Goal: Communication & Community: Answer question/provide support

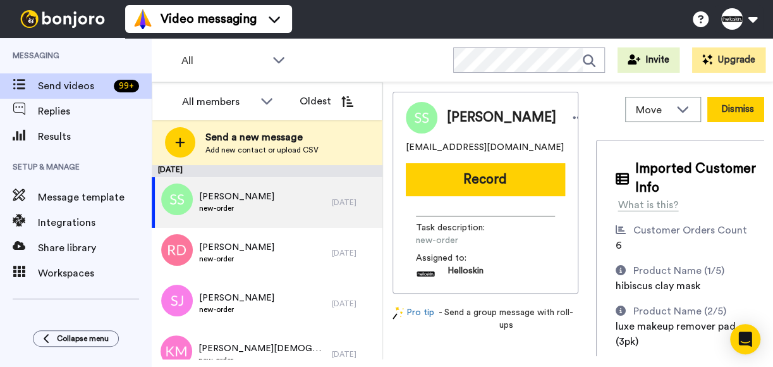
click at [707, 111] on button "Dismiss" at bounding box center [737, 109] width 61 height 25
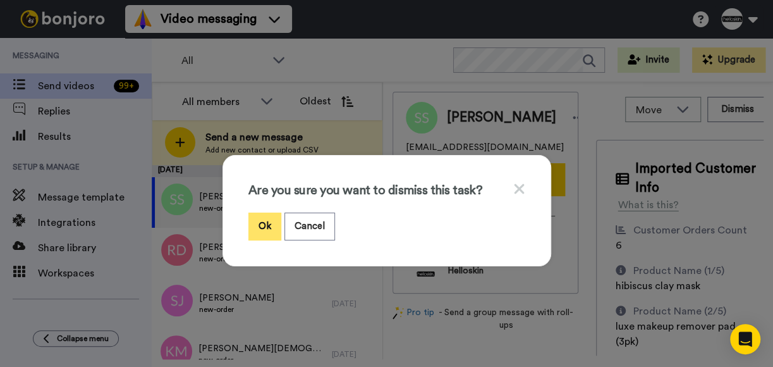
click at [249, 220] on button "Ok" at bounding box center [264, 225] width 33 height 27
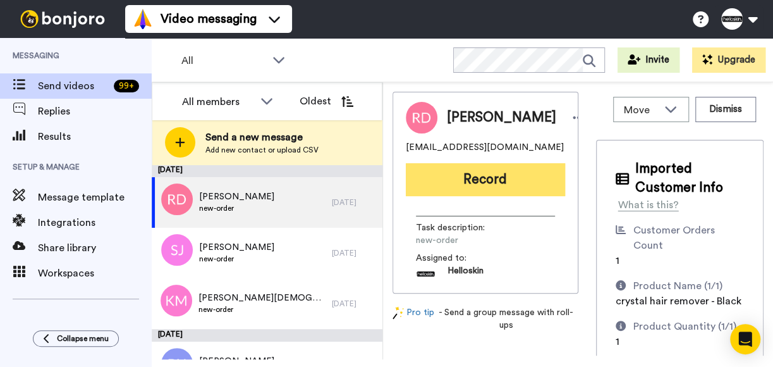
click at [492, 185] on button "Record" at bounding box center [485, 179] width 159 height 33
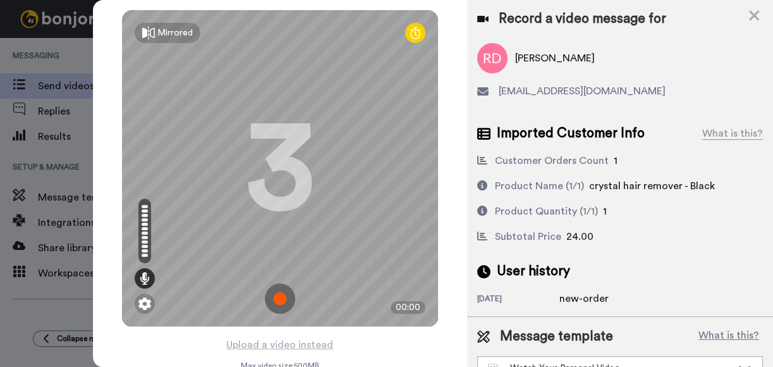
click at [272, 301] on img at bounding box center [280, 298] width 30 height 30
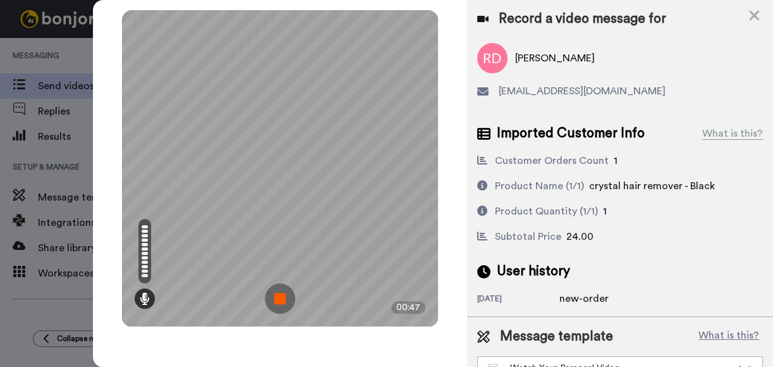
click at [279, 294] on img at bounding box center [280, 298] width 30 height 30
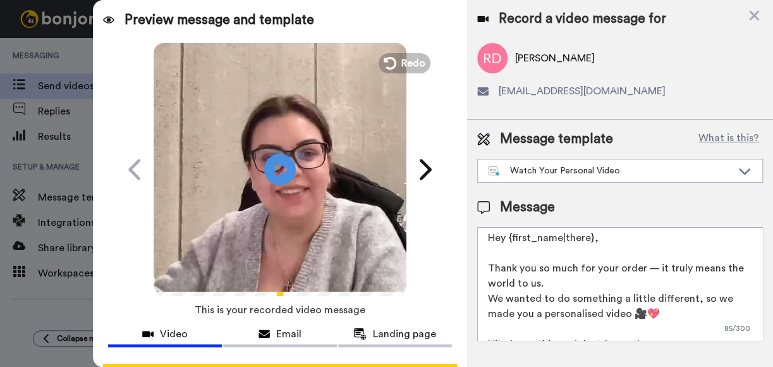
scroll to position [3, 0]
drag, startPoint x: 592, startPoint y: 238, endPoint x: 512, endPoint y: 240, distance: 80.3
click at [512, 240] on textarea "Hey {first_name|there}, Thank you so much for your order — it truly means the w…" at bounding box center [620, 284] width 286 height 114
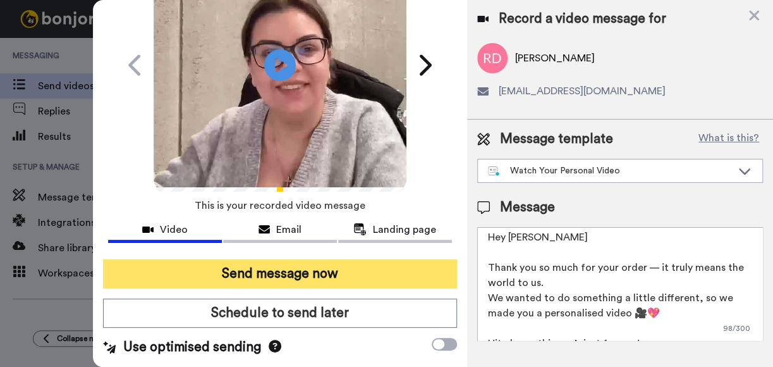
type textarea "Hey Rachel Thank you so much for your order — it truly means the world to us. W…"
click at [332, 272] on button "Send message now" at bounding box center [280, 273] width 354 height 29
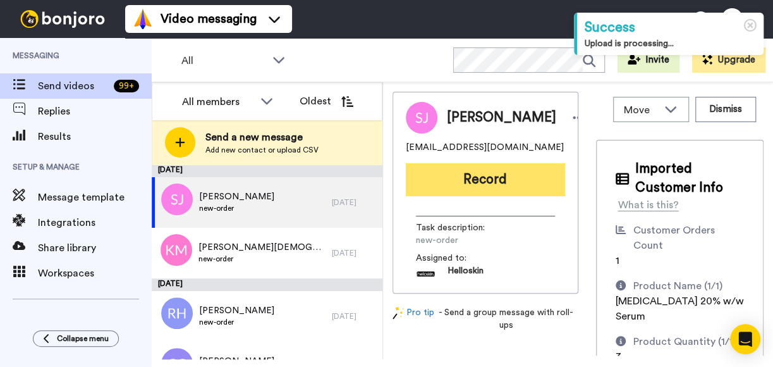
click at [511, 191] on button "Record" at bounding box center [485, 179] width 159 height 33
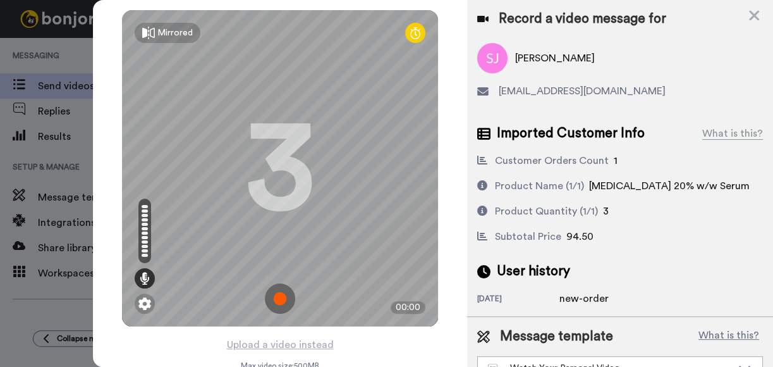
click at [272, 294] on img at bounding box center [280, 298] width 30 height 30
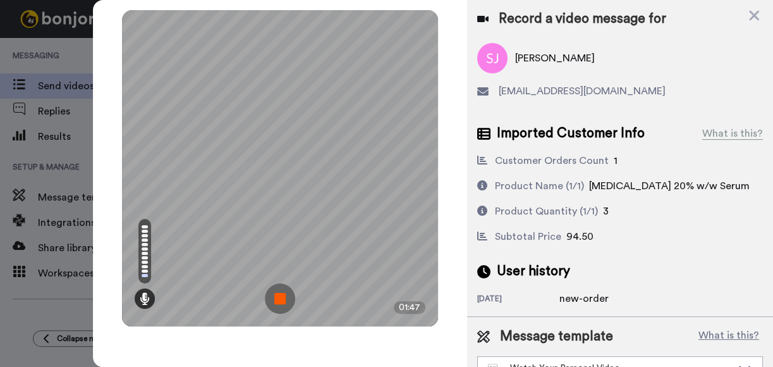
click at [280, 301] on img at bounding box center [280, 298] width 30 height 30
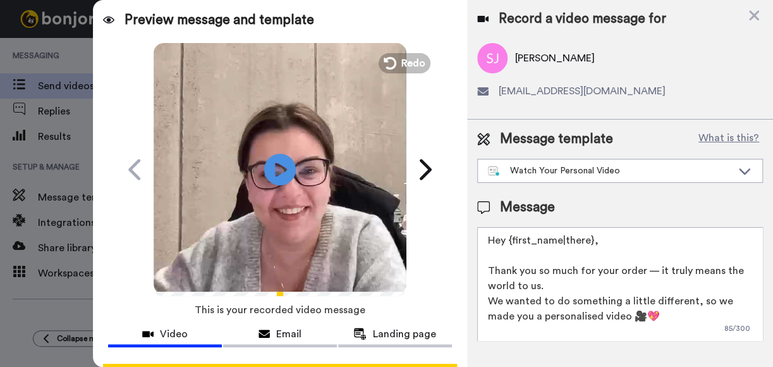
drag, startPoint x: 618, startPoint y: 231, endPoint x: 564, endPoint y: 238, distance: 54.8
click at [564, 238] on textarea "Hey {first_name|there}, Thank you so much for your order — it truly means the w…" at bounding box center [620, 284] width 286 height 114
click at [626, 239] on textarea "Hey {first_name|there}, Thank you so much for your order — it truly means the w…" at bounding box center [620, 284] width 286 height 114
drag, startPoint x: 578, startPoint y: 240, endPoint x: 511, endPoint y: 243, distance: 67.7
click at [511, 243] on textarea "Hey {first_name|there}, Thank you so much for your order — it truly means the w…" at bounding box center [620, 284] width 286 height 114
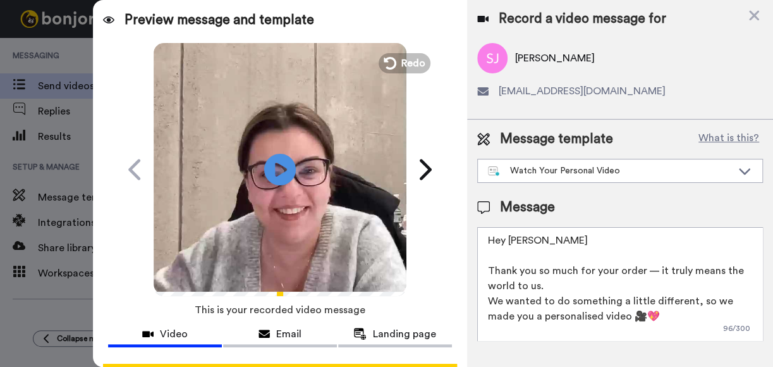
scroll to position [110, 0]
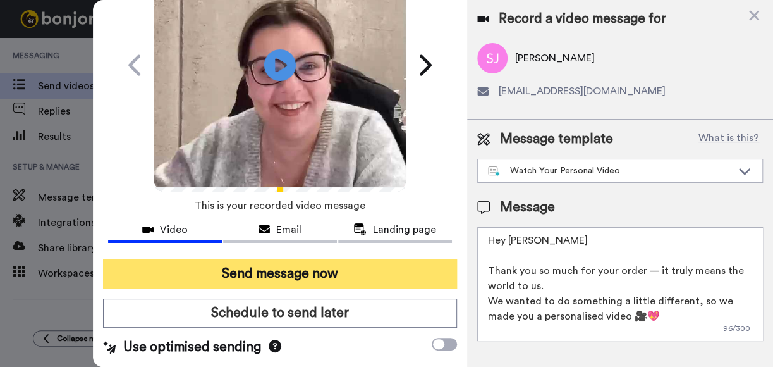
type textarea "Hey Shenshen Thank you so much for your order — it truly means the world to us.…"
click at [397, 269] on button "Send message now" at bounding box center [280, 273] width 354 height 29
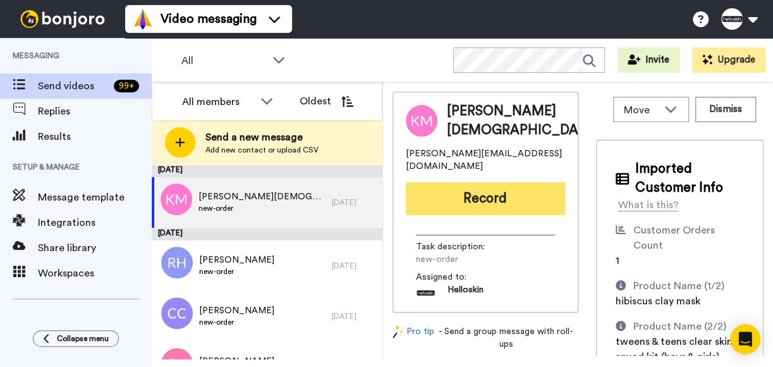
click at [440, 183] on button "Record" at bounding box center [485, 198] width 159 height 33
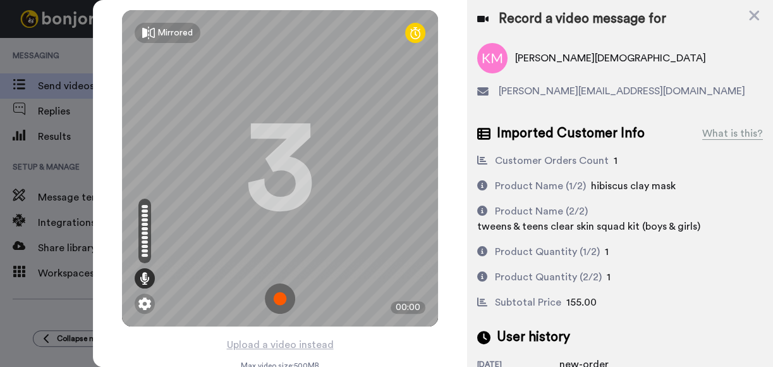
click at [270, 303] on img at bounding box center [280, 298] width 30 height 30
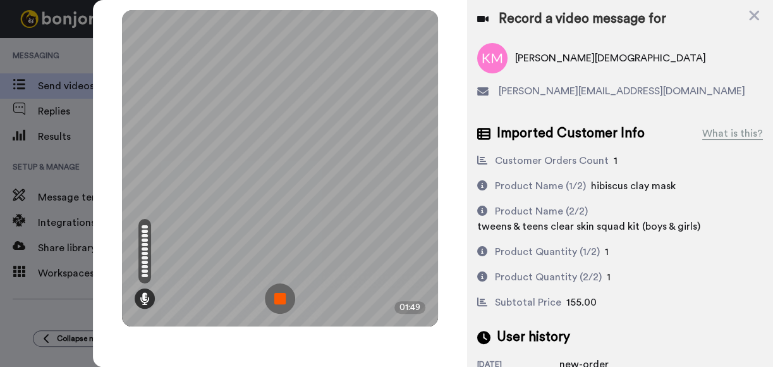
click at [276, 296] on img at bounding box center [280, 298] width 30 height 30
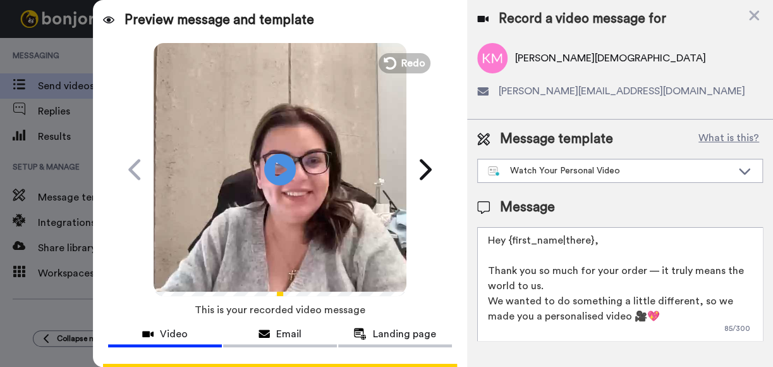
click at [641, 241] on textarea "Hey {first_name|there}, Thank you so much for your order — it truly means the w…" at bounding box center [620, 284] width 286 height 114
drag, startPoint x: 609, startPoint y: 240, endPoint x: 509, endPoint y: 244, distance: 100.5
click at [509, 244] on textarea "Hey {first_name|there}, Thank you so much for your order — it truly means the w…" at bounding box center [620, 284] width 286 height 114
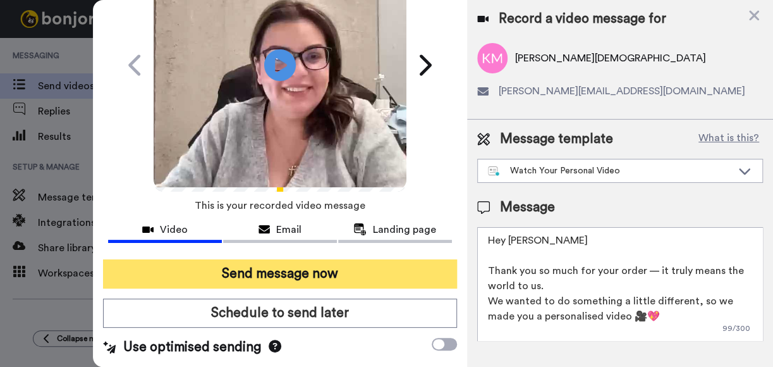
type textarea "Hey Kelly Thank you so much for your order — it truly means the world to us. We…"
click at [406, 267] on button "Send message now" at bounding box center [280, 273] width 354 height 29
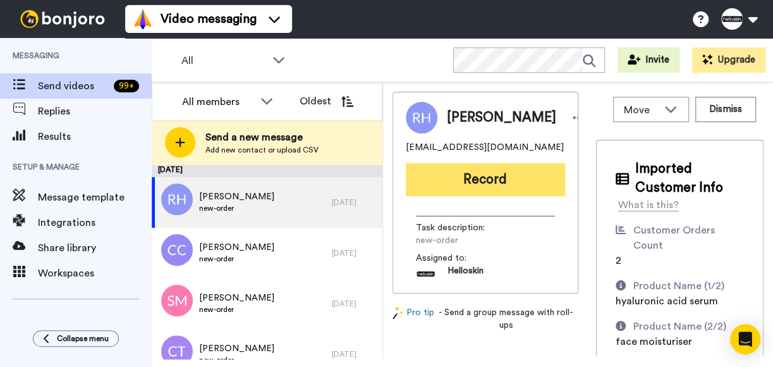
click at [492, 188] on button "Record" at bounding box center [485, 179] width 159 height 33
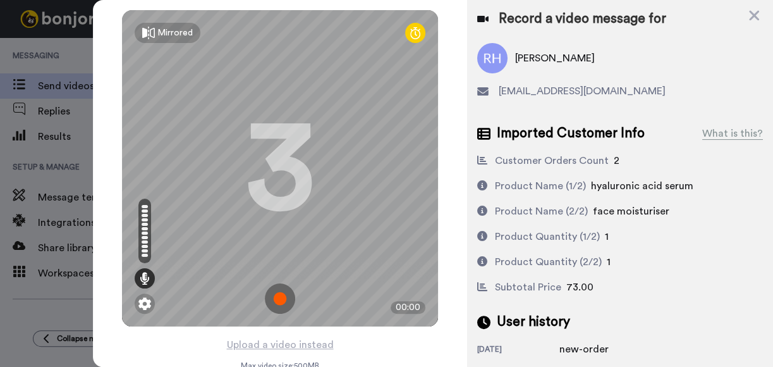
click at [265, 286] on img at bounding box center [280, 298] width 30 height 30
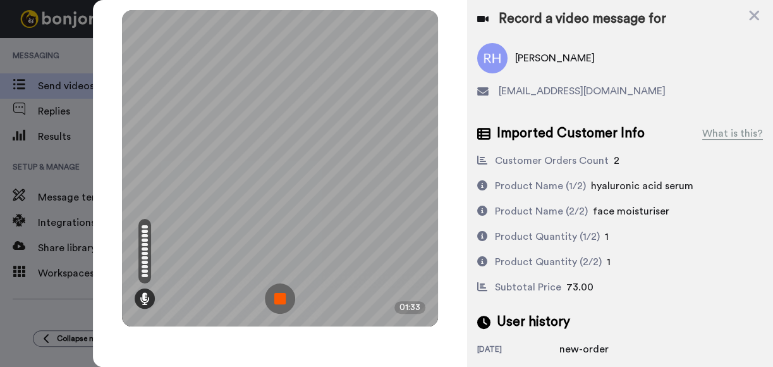
click at [279, 296] on img at bounding box center [280, 298] width 30 height 30
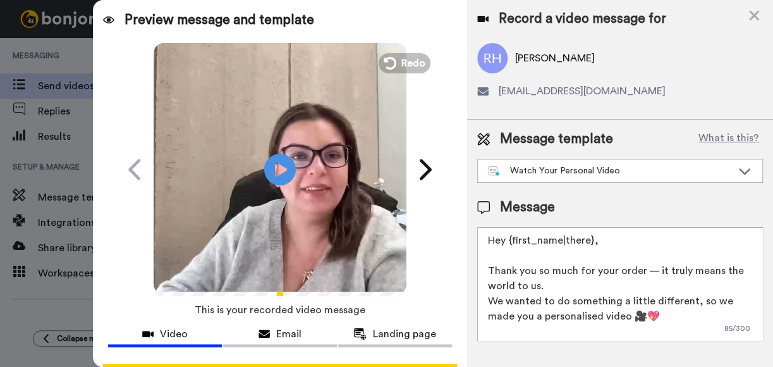
drag, startPoint x: 617, startPoint y: 239, endPoint x: 511, endPoint y: 241, distance: 105.6
click at [511, 241] on textarea "Hey {first_name|there}, Thank you so much for your order — it truly means the w…" at bounding box center [620, 284] width 286 height 114
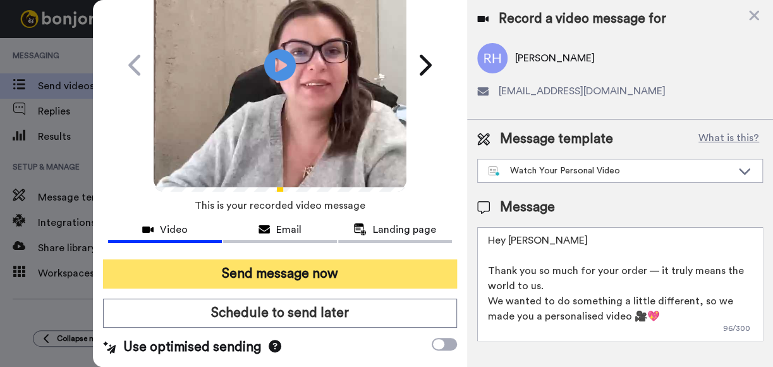
type textarea "Hey Roslynne Thank you so much for your order — it truly means the world to us.…"
click at [356, 260] on button "Send message now" at bounding box center [280, 273] width 354 height 29
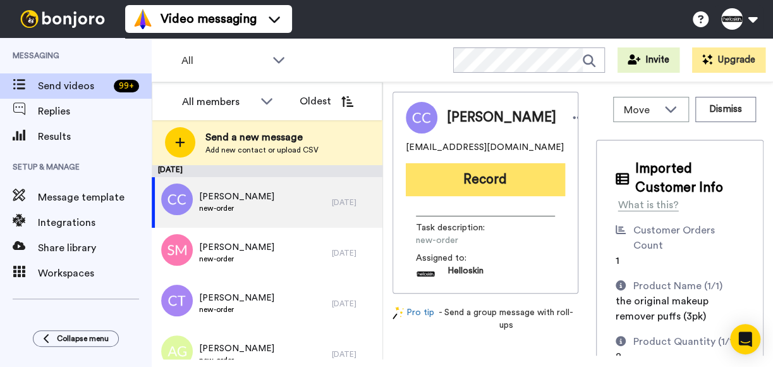
click at [487, 185] on button "Record" at bounding box center [485, 179] width 159 height 33
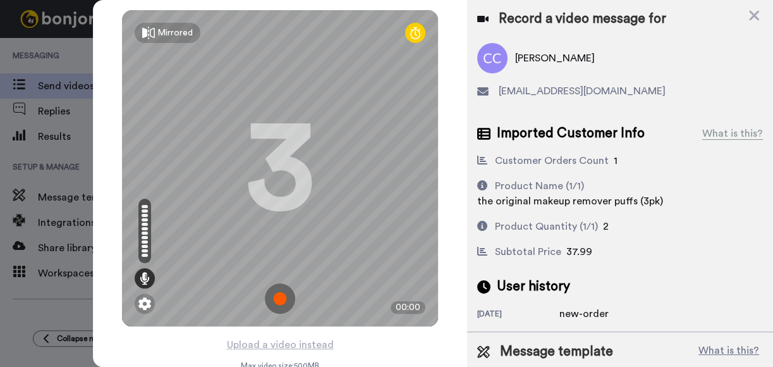
click at [276, 291] on img at bounding box center [280, 298] width 30 height 30
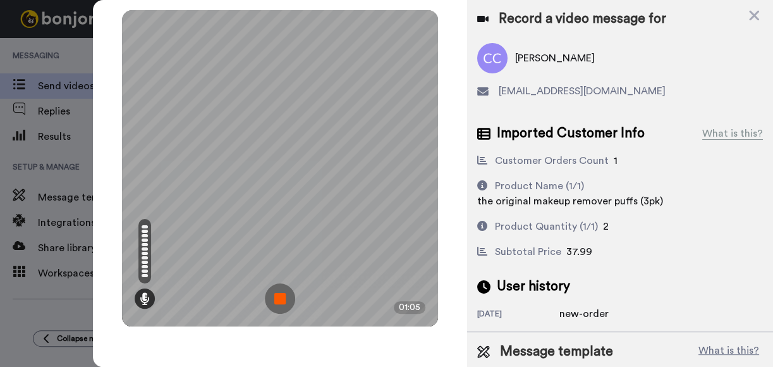
click at [280, 291] on img at bounding box center [280, 298] width 30 height 30
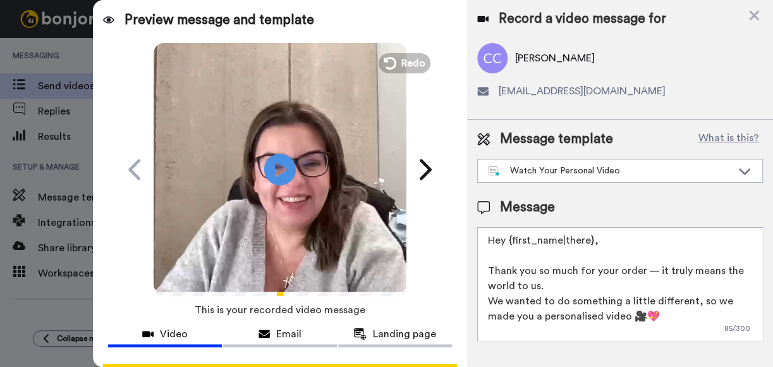
drag, startPoint x: 637, startPoint y: 245, endPoint x: 514, endPoint y: 245, distance: 122.6
click at [514, 245] on textarea "Hey {first_name|there}, Thank you so much for your order — it truly means the w…" at bounding box center [620, 284] width 286 height 114
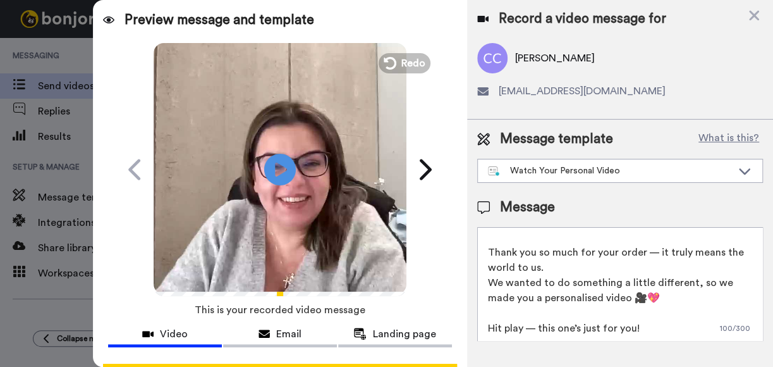
scroll to position [110, 0]
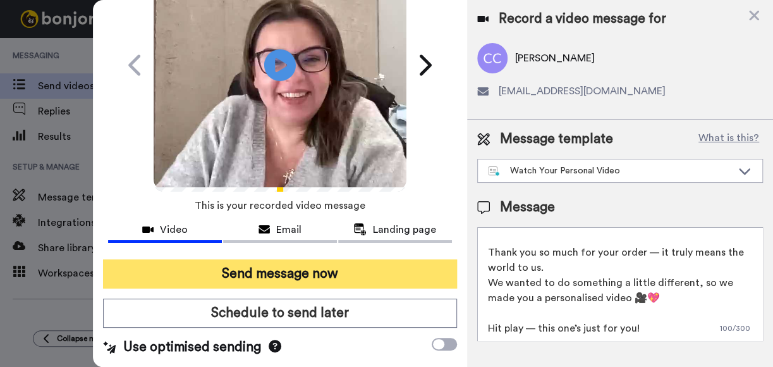
type textarea "Hey Cara Thank you so much for your order — it truly means the world to us. We …"
click at [425, 279] on button "Send message now" at bounding box center [280, 273] width 354 height 29
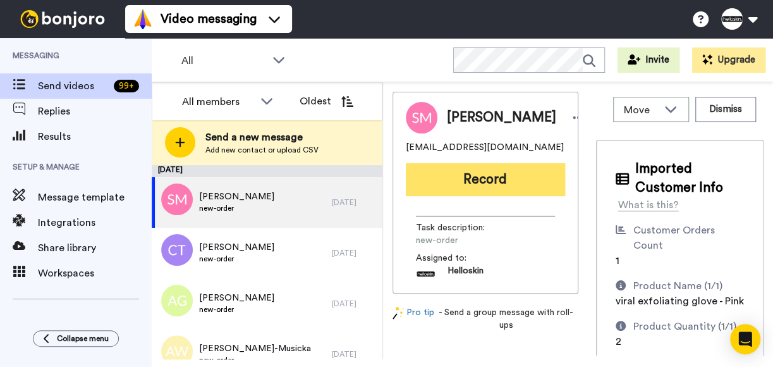
click at [483, 178] on button "Record" at bounding box center [485, 179] width 159 height 33
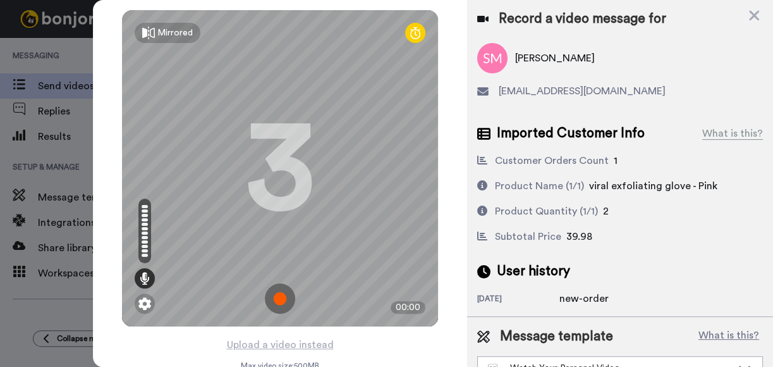
click at [267, 301] on img at bounding box center [280, 298] width 30 height 30
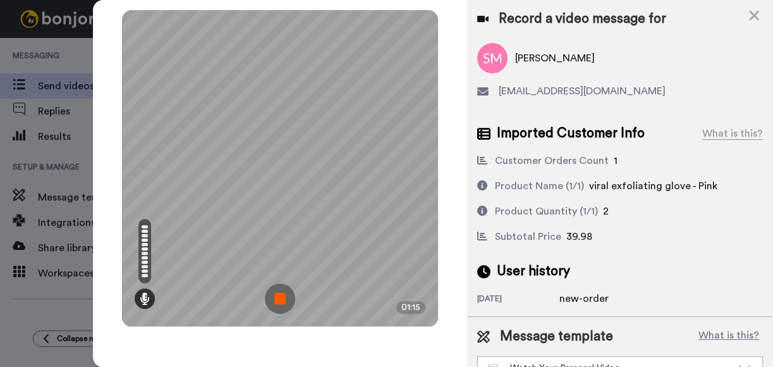
click at [285, 293] on img at bounding box center [280, 298] width 30 height 30
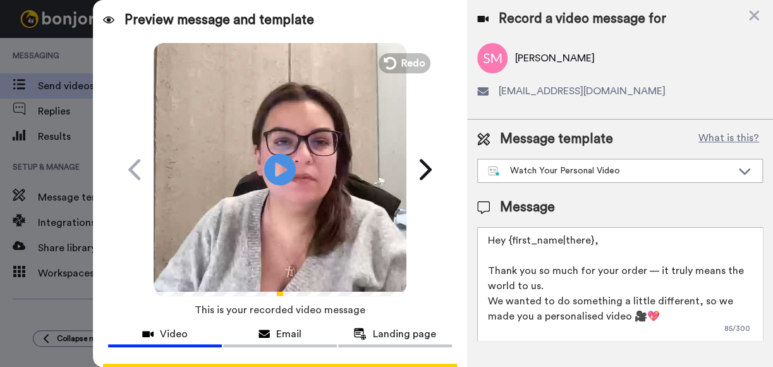
drag, startPoint x: 616, startPoint y: 245, endPoint x: 514, endPoint y: 243, distance: 102.4
click at [514, 243] on textarea "Hey {first_name|there}, Thank you so much for your order — it truly means the w…" at bounding box center [620, 284] width 286 height 114
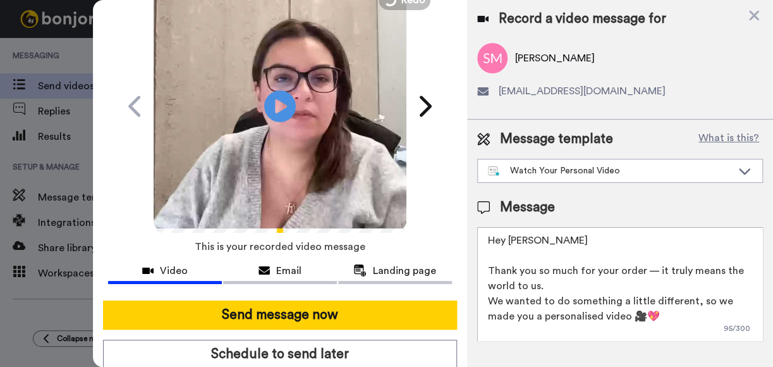
scroll to position [110, 0]
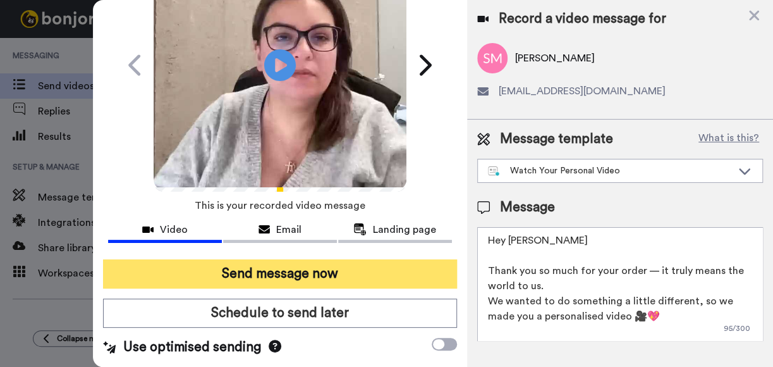
type textarea "Hey [PERSON_NAME] Thank you so much for your order — it truly means the world t…"
click at [406, 259] on button "Send message now" at bounding box center [280, 273] width 354 height 29
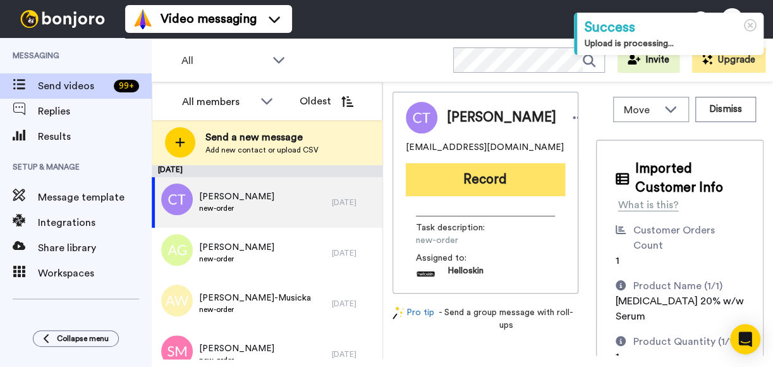
click at [509, 185] on button "Record" at bounding box center [485, 179] width 159 height 33
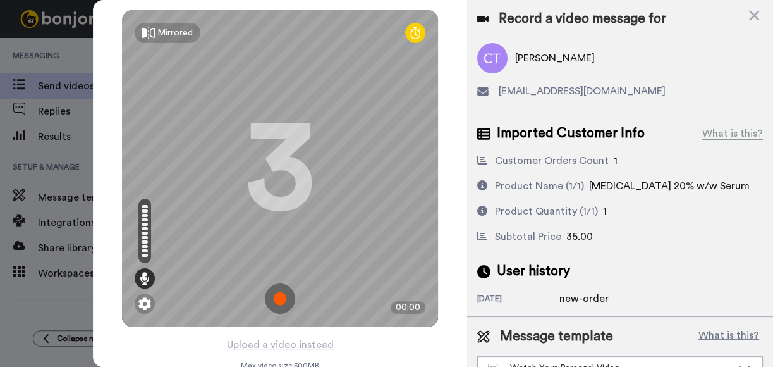
click at [285, 297] on img at bounding box center [280, 298] width 30 height 30
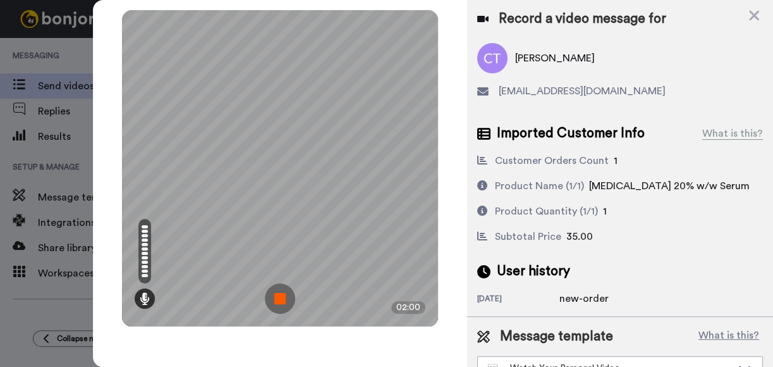
click at [290, 296] on img at bounding box center [280, 298] width 30 height 30
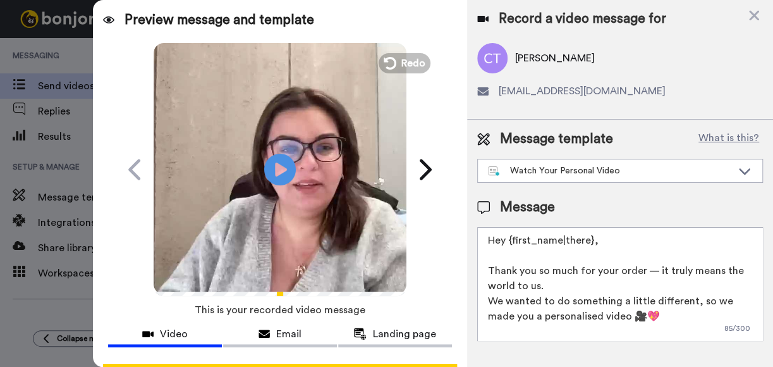
drag, startPoint x: 610, startPoint y: 243, endPoint x: 510, endPoint y: 243, distance: 100.5
click at [510, 243] on textarea "Hey {first_name|there}, Thank you so much for your order — it truly means the w…" at bounding box center [620, 284] width 286 height 114
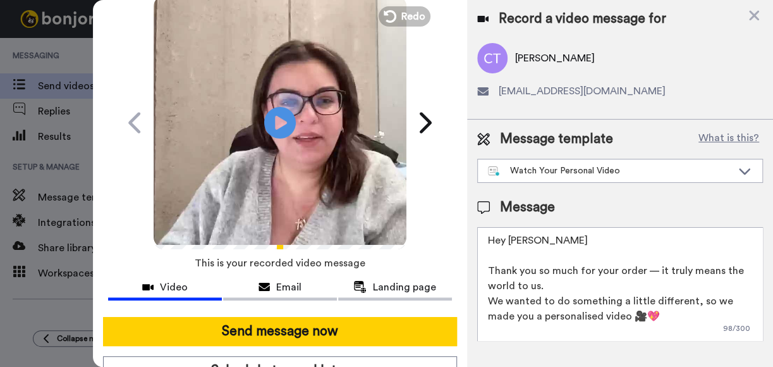
scroll to position [110, 0]
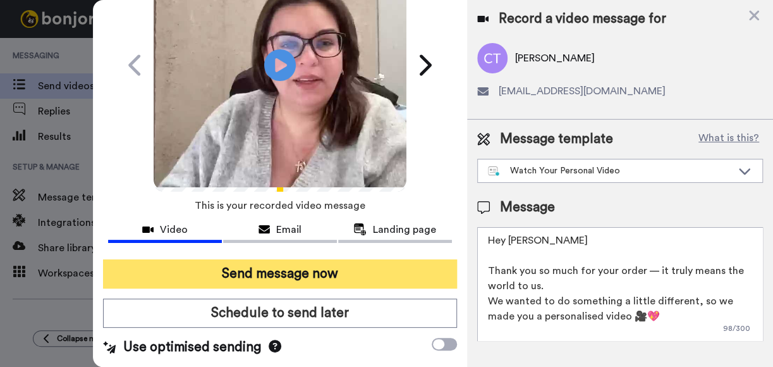
type textarea "Hey Camila Thank you so much for your order — it truly means the world to us. W…"
click at [382, 259] on button "Send message now" at bounding box center [280, 273] width 354 height 29
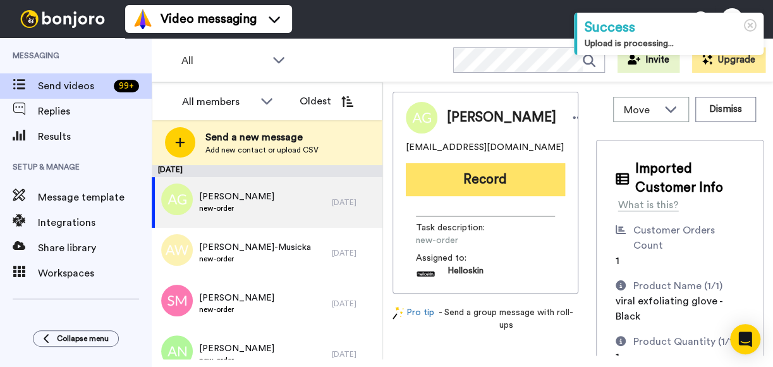
click at [496, 196] on button "Record" at bounding box center [485, 179] width 159 height 33
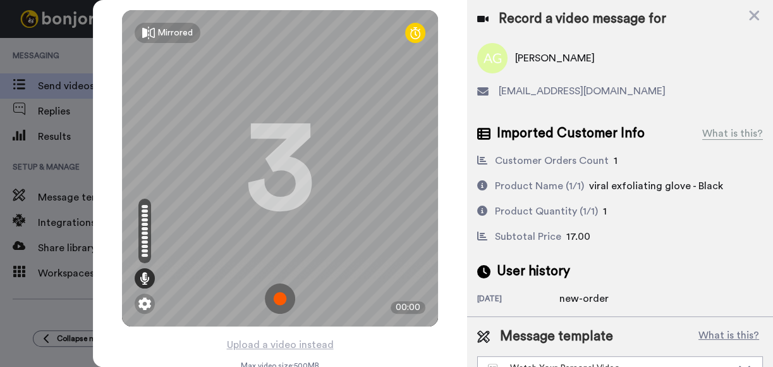
click at [270, 301] on img at bounding box center [280, 298] width 30 height 30
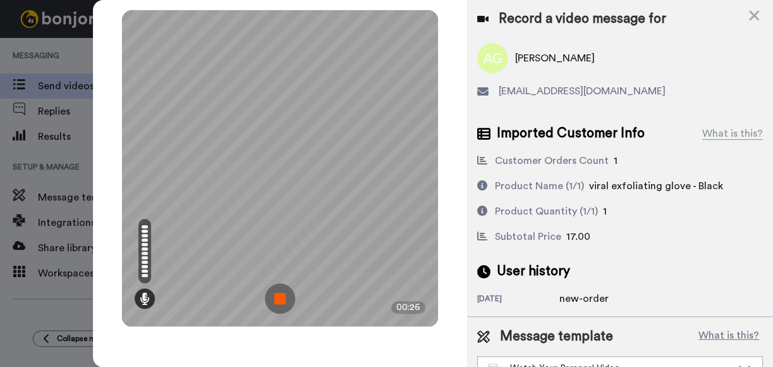
click at [284, 295] on img at bounding box center [280, 298] width 30 height 30
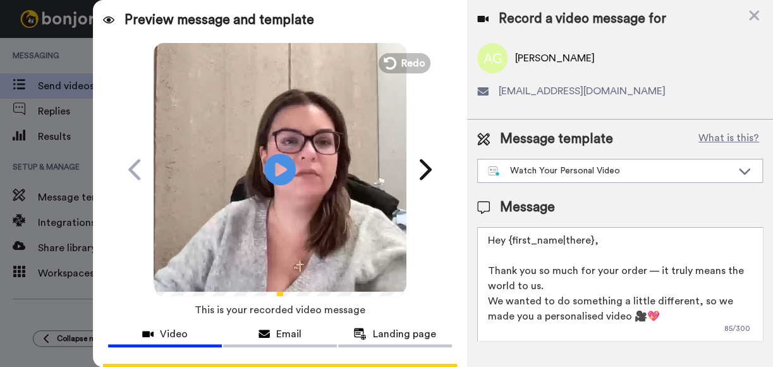
click at [401, 73] on div "Play/Pause" at bounding box center [280, 169] width 316 height 253
click at [406, 64] on span "Redo" at bounding box center [414, 62] width 27 height 16
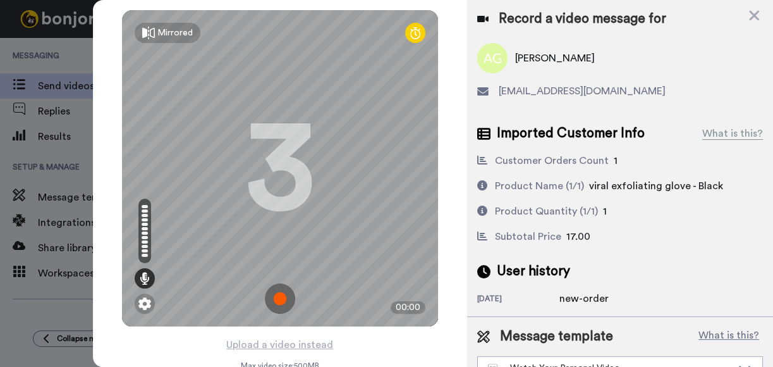
click at [265, 300] on img at bounding box center [280, 298] width 30 height 30
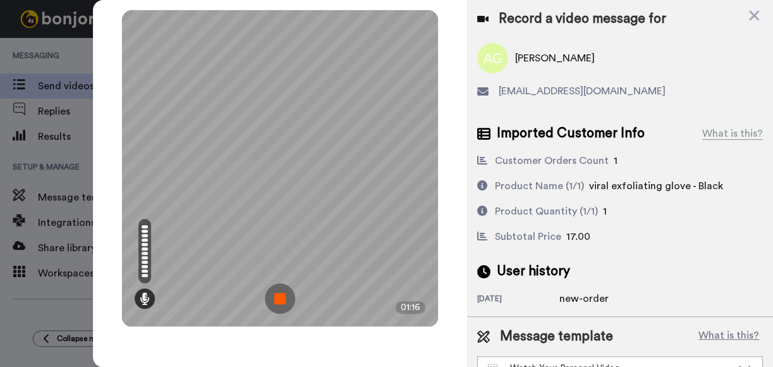
click at [282, 289] on img at bounding box center [280, 298] width 30 height 30
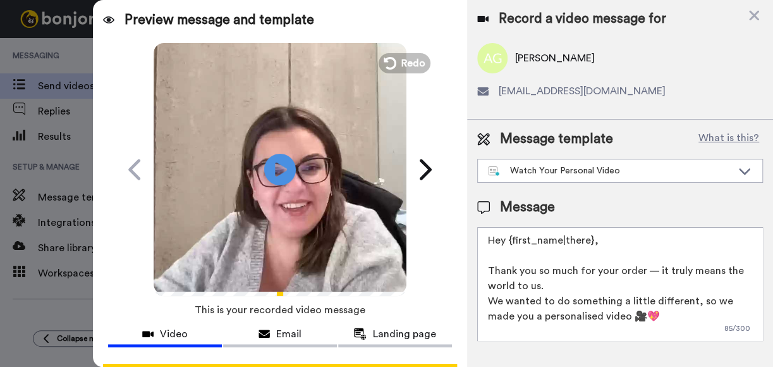
drag, startPoint x: 636, startPoint y: 242, endPoint x: 509, endPoint y: 241, distance: 127.0
click at [509, 241] on textarea "Hey {first_name|there}, Thank you so much for your order — it truly means the w…" at bounding box center [620, 284] width 286 height 114
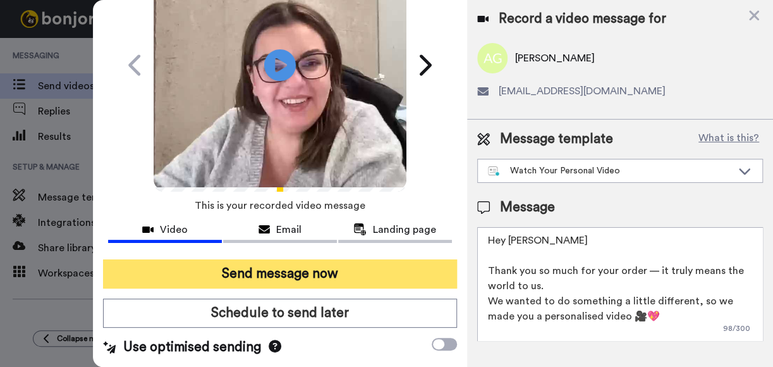
type textarea "Hey Ashley Thank you so much for your order — it truly means the world to us. W…"
click at [407, 264] on button "Send message now" at bounding box center [280, 273] width 354 height 29
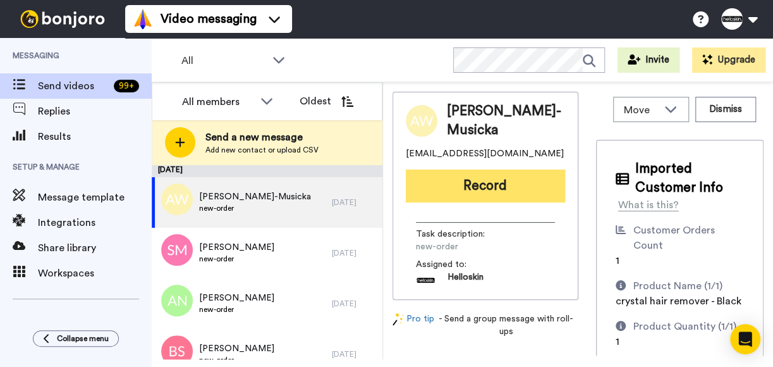
click at [507, 202] on button "Record" at bounding box center [485, 185] width 159 height 33
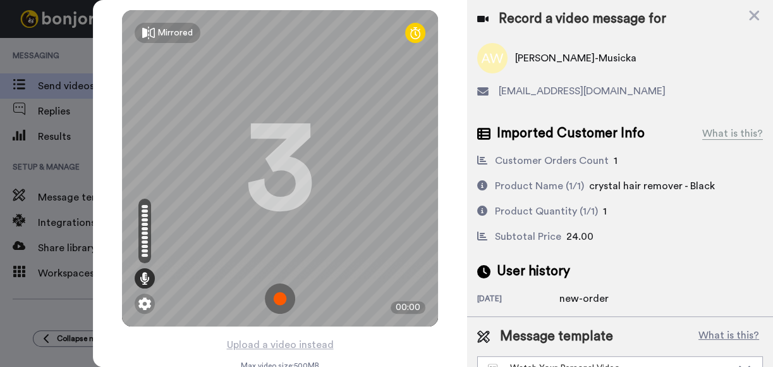
click at [277, 293] on img at bounding box center [280, 298] width 30 height 30
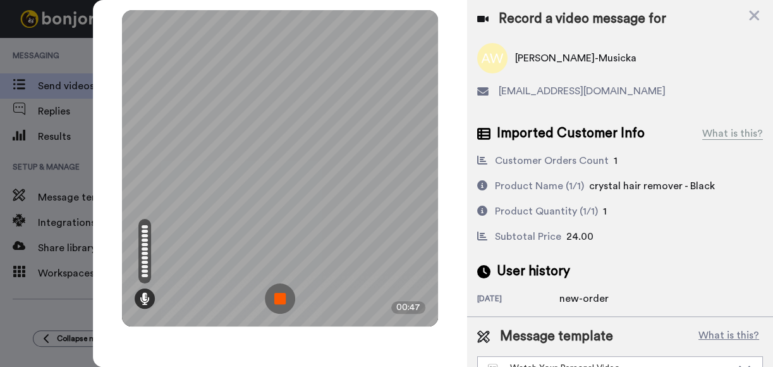
click at [283, 296] on img at bounding box center [280, 298] width 30 height 30
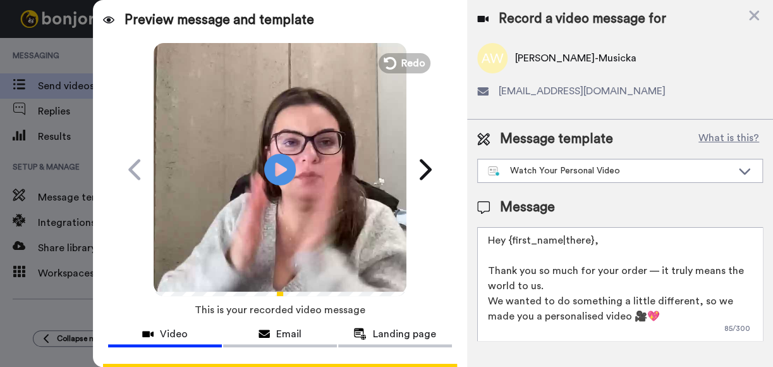
drag, startPoint x: 614, startPoint y: 245, endPoint x: 511, endPoint y: 241, distance: 102.5
click at [511, 241] on textarea "Hey {first_name|there}, Thank you so much for your order — it truly means the w…" at bounding box center [620, 284] width 286 height 114
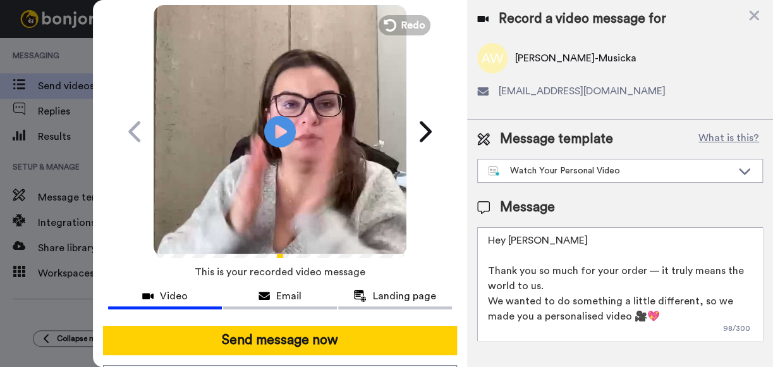
scroll to position [110, 0]
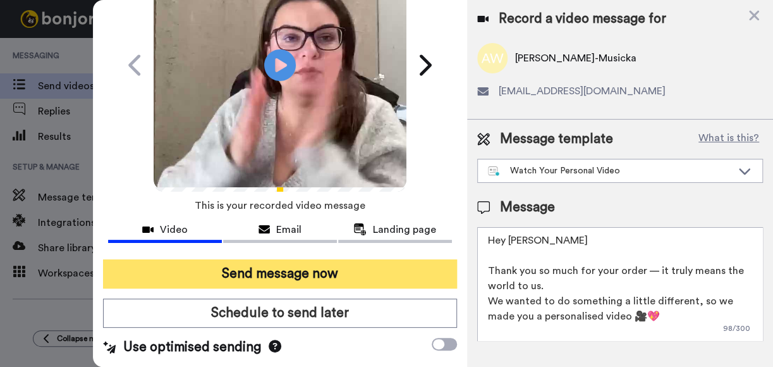
type textarea "Hey Ashlee Thank you so much for your order — it truly means the world to us. W…"
click at [392, 259] on button "Send message now" at bounding box center [280, 273] width 354 height 29
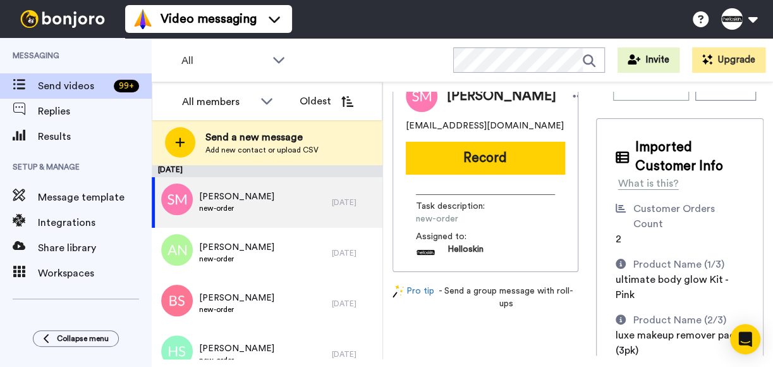
scroll to position [18, 0]
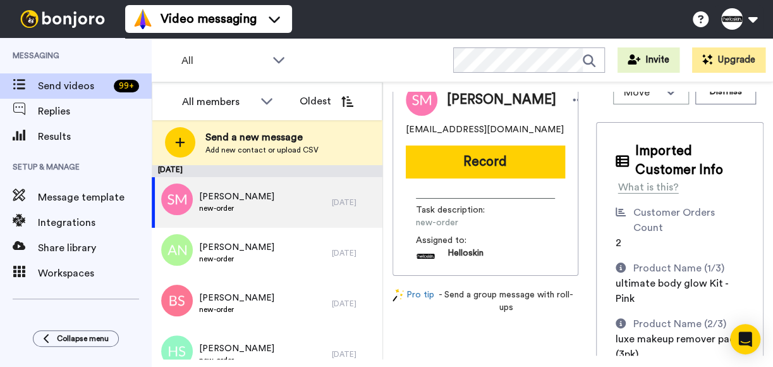
click at [485, 173] on button "Record" at bounding box center [485, 161] width 159 height 33
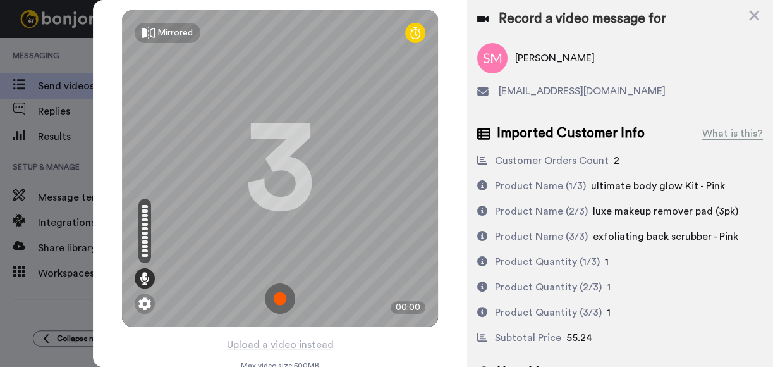
click at [281, 296] on img at bounding box center [280, 298] width 30 height 30
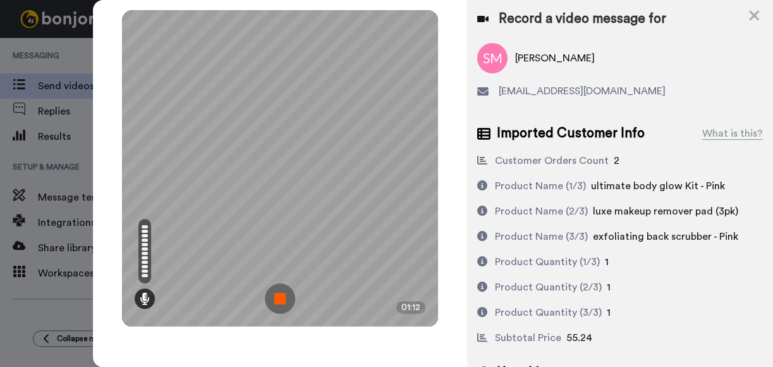
click at [281, 294] on img at bounding box center [280, 298] width 30 height 30
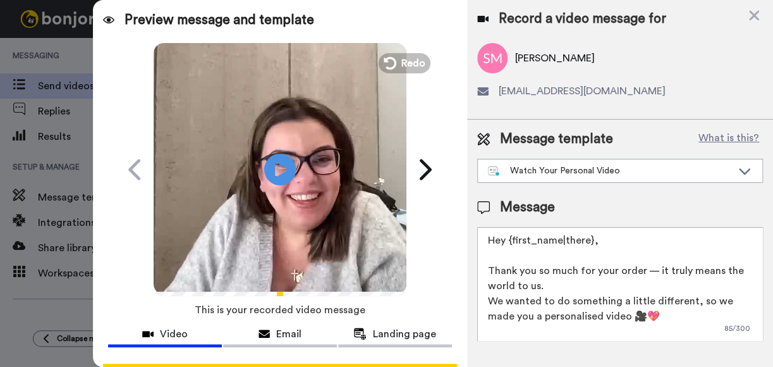
drag, startPoint x: 629, startPoint y: 249, endPoint x: 509, endPoint y: 245, distance: 120.1
click at [509, 245] on textarea "Hey {first_name|there}, Thank you so much for your order — it truly means the w…" at bounding box center [620, 284] width 286 height 114
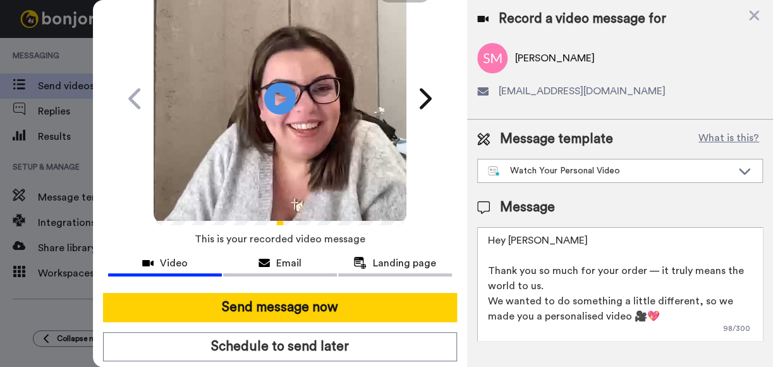
scroll to position [110, 0]
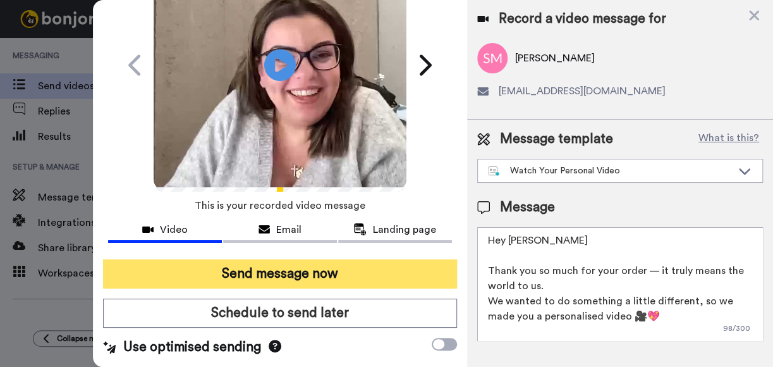
type textarea "Hey Simone Thank you so much for your order — it truly means the world to us. W…"
click at [296, 263] on button "Send message now" at bounding box center [280, 273] width 354 height 29
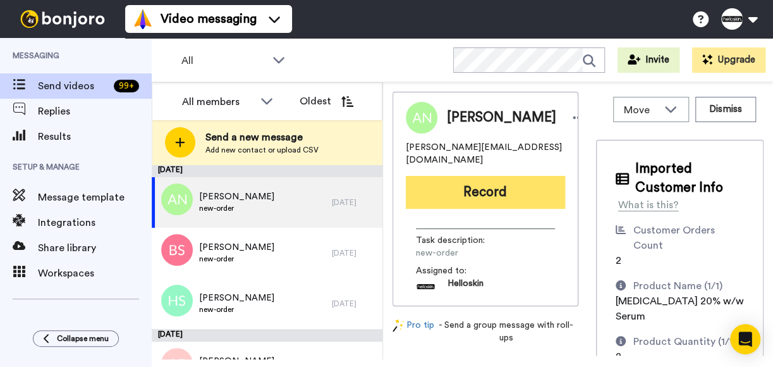
click at [487, 194] on button "Record" at bounding box center [485, 192] width 159 height 33
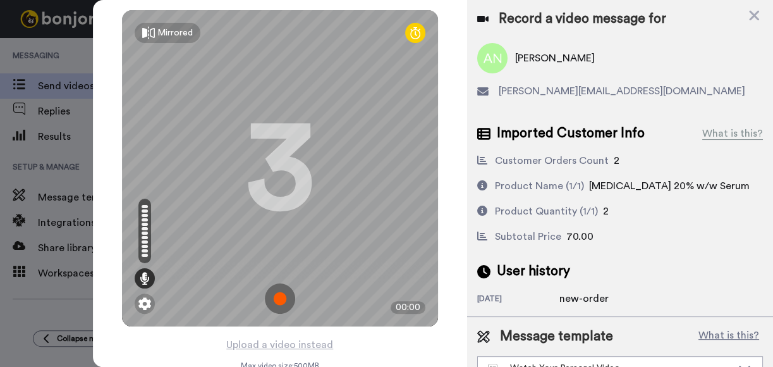
click at [265, 292] on img at bounding box center [280, 298] width 30 height 30
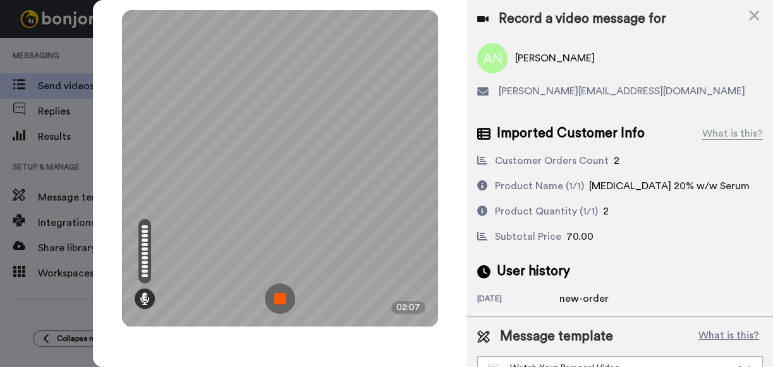
click at [279, 291] on img at bounding box center [280, 298] width 30 height 30
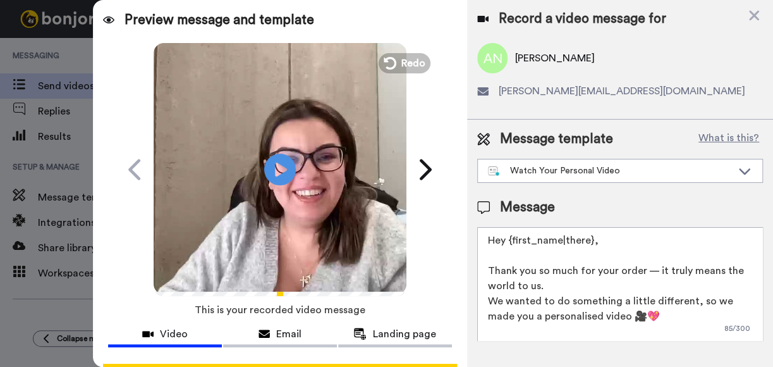
drag, startPoint x: 569, startPoint y: 246, endPoint x: 511, endPoint y: 246, distance: 57.5
click at [511, 246] on textarea "Hey {first_name|there}, Thank you so much for your order — it truly means the w…" at bounding box center [620, 284] width 286 height 114
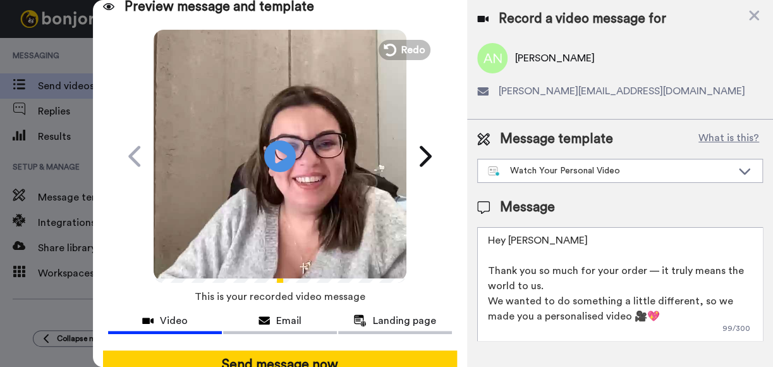
scroll to position [97, 0]
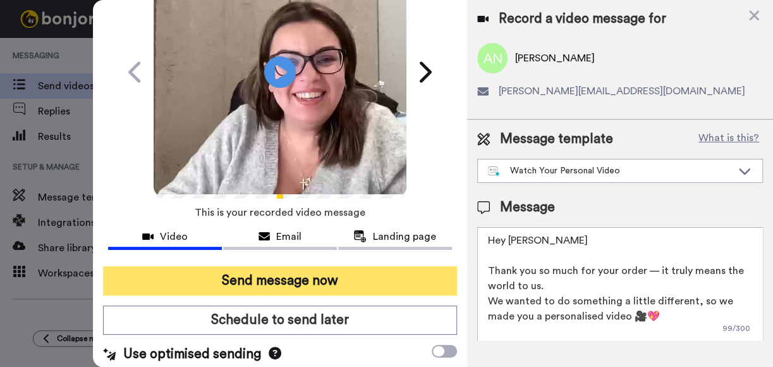
type textarea "Hey Anita Thank you so much for your order — it truly means the world to us. We…"
click at [324, 282] on button "Send message now" at bounding box center [280, 280] width 354 height 29
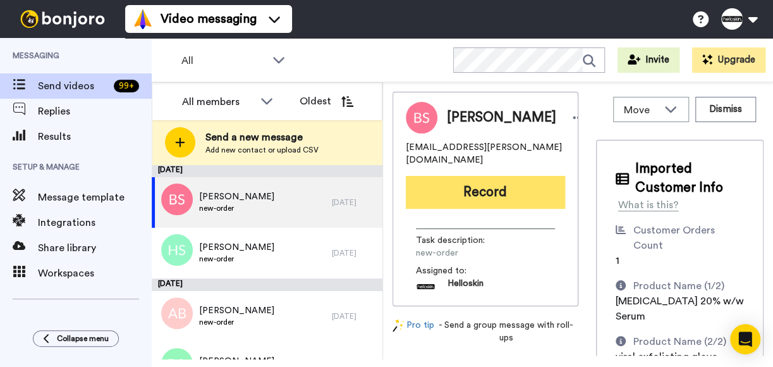
click at [509, 190] on button "Record" at bounding box center [485, 192] width 159 height 33
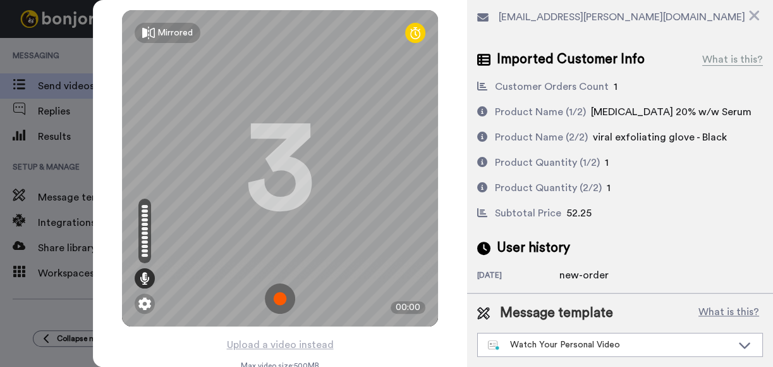
scroll to position [81, 0]
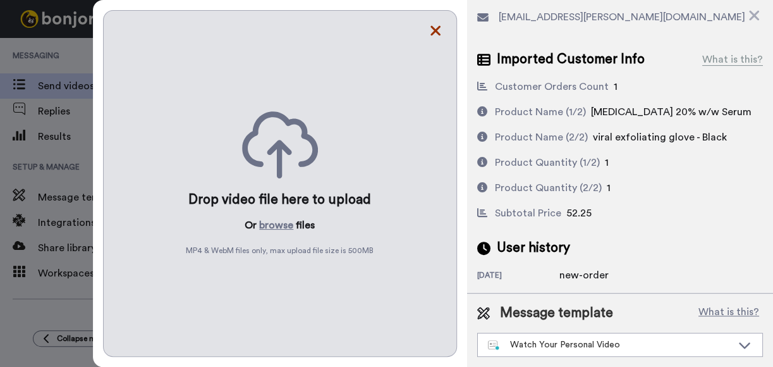
click at [440, 35] on icon at bounding box center [435, 31] width 13 height 16
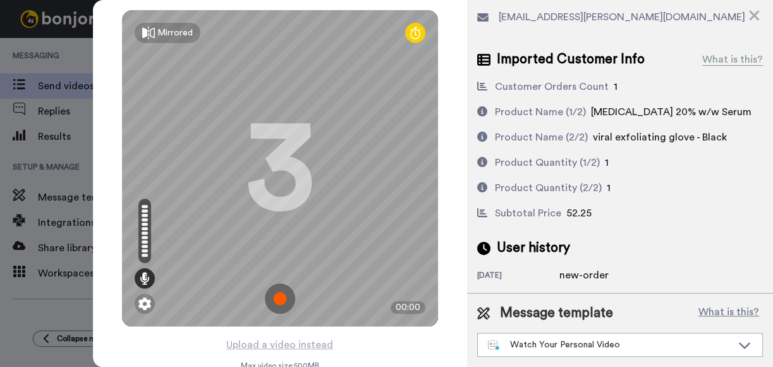
click at [278, 296] on img at bounding box center [280, 298] width 30 height 30
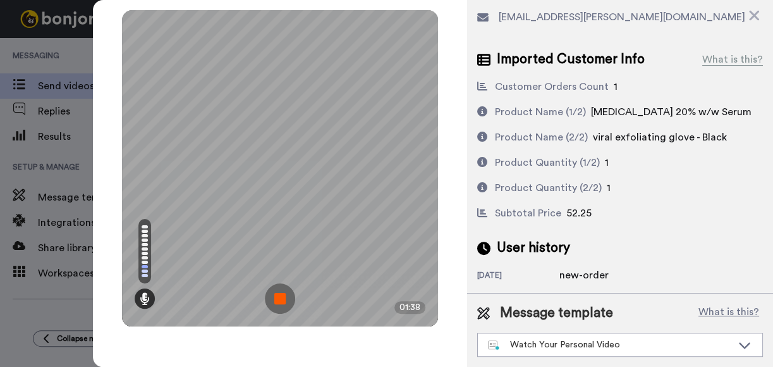
click at [282, 300] on img at bounding box center [280, 298] width 30 height 30
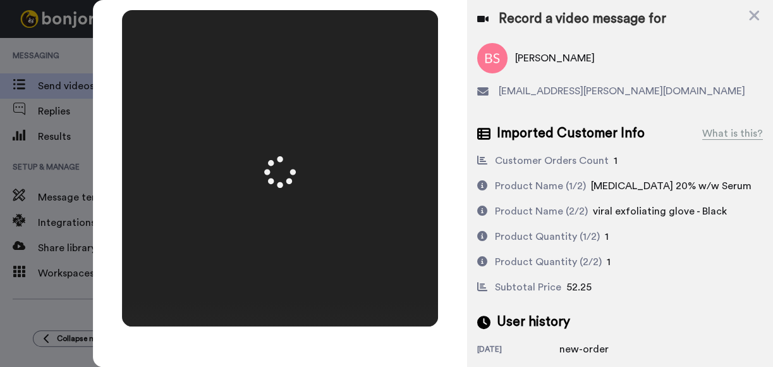
scroll to position [0, 0]
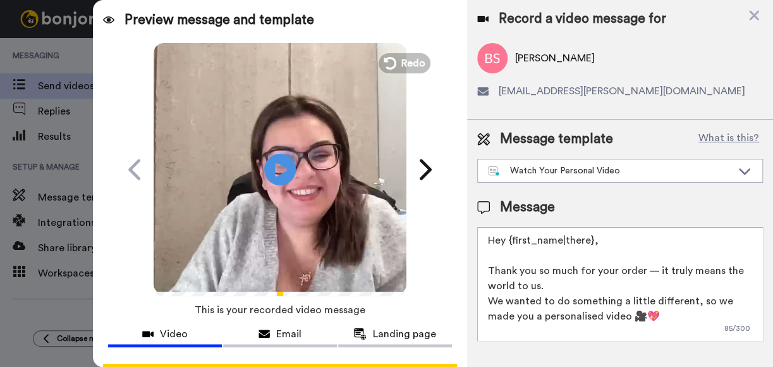
drag, startPoint x: 612, startPoint y: 236, endPoint x: 516, endPoint y: 246, distance: 95.9
click at [516, 246] on textarea "Hey {first_name|there}, Thank you so much for your order — it truly means the w…" at bounding box center [620, 284] width 286 height 114
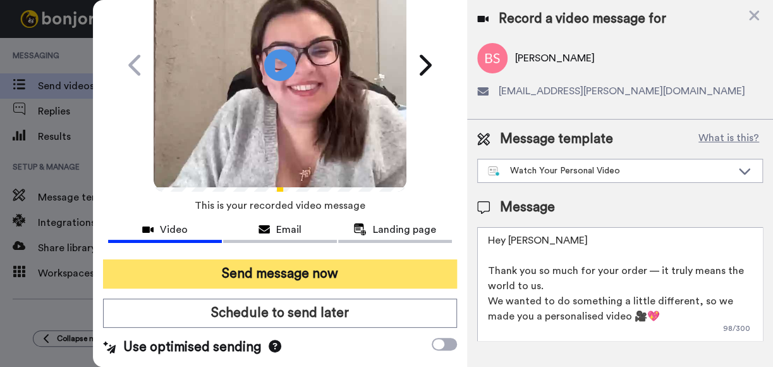
type textarea "Hey [PERSON_NAME] Thank you so much for your order — it truly means the world t…"
click at [397, 259] on button "Send message now" at bounding box center [280, 273] width 354 height 29
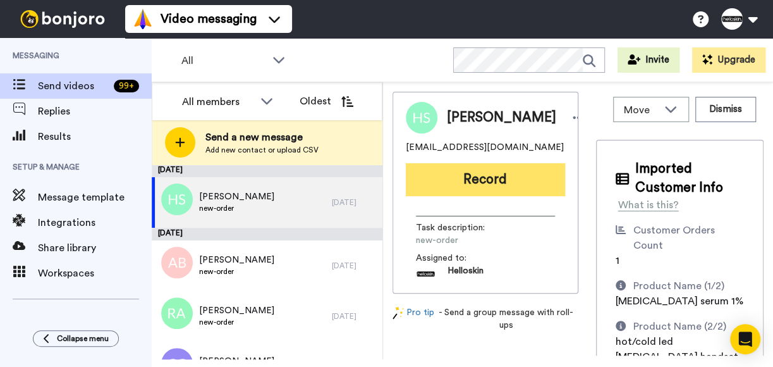
click at [516, 188] on button "Record" at bounding box center [485, 179] width 159 height 33
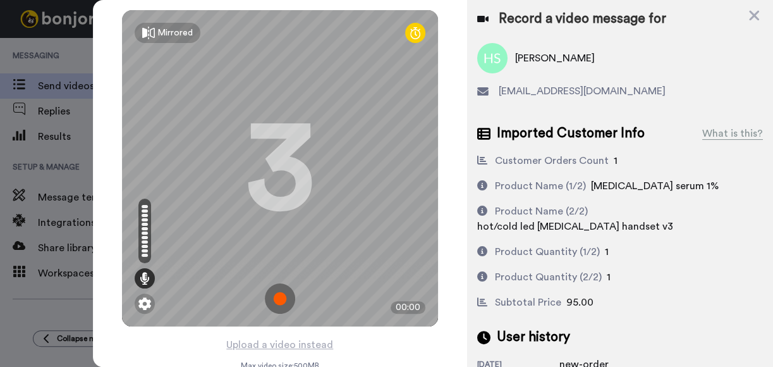
click at [269, 291] on img at bounding box center [280, 298] width 30 height 30
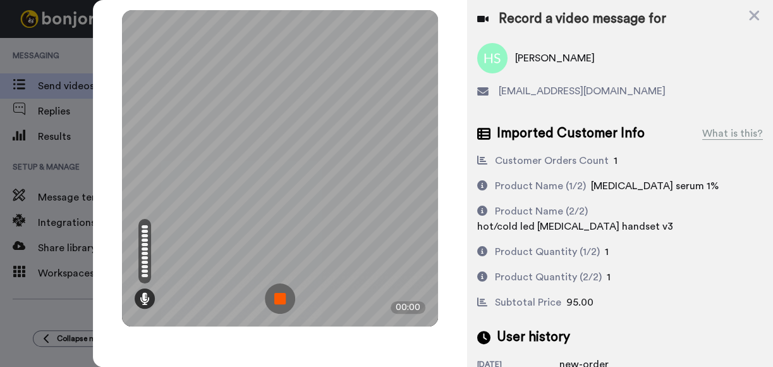
click at [286, 305] on img at bounding box center [280, 298] width 30 height 30
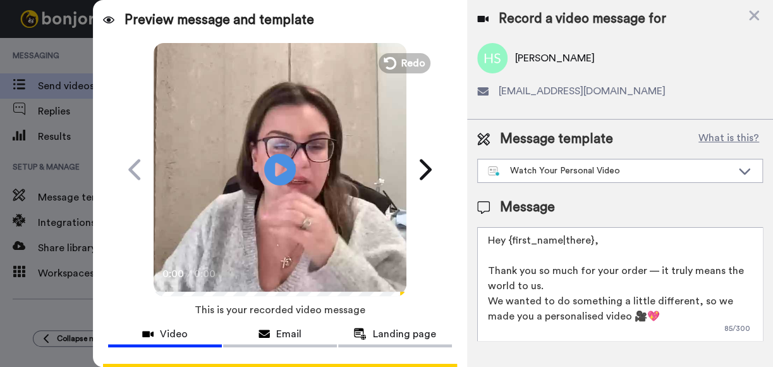
click at [386, 49] on video at bounding box center [280, 167] width 253 height 253
click at [390, 59] on button "Redo" at bounding box center [404, 63] width 57 height 22
